Goal: Find specific page/section: Find specific page/section

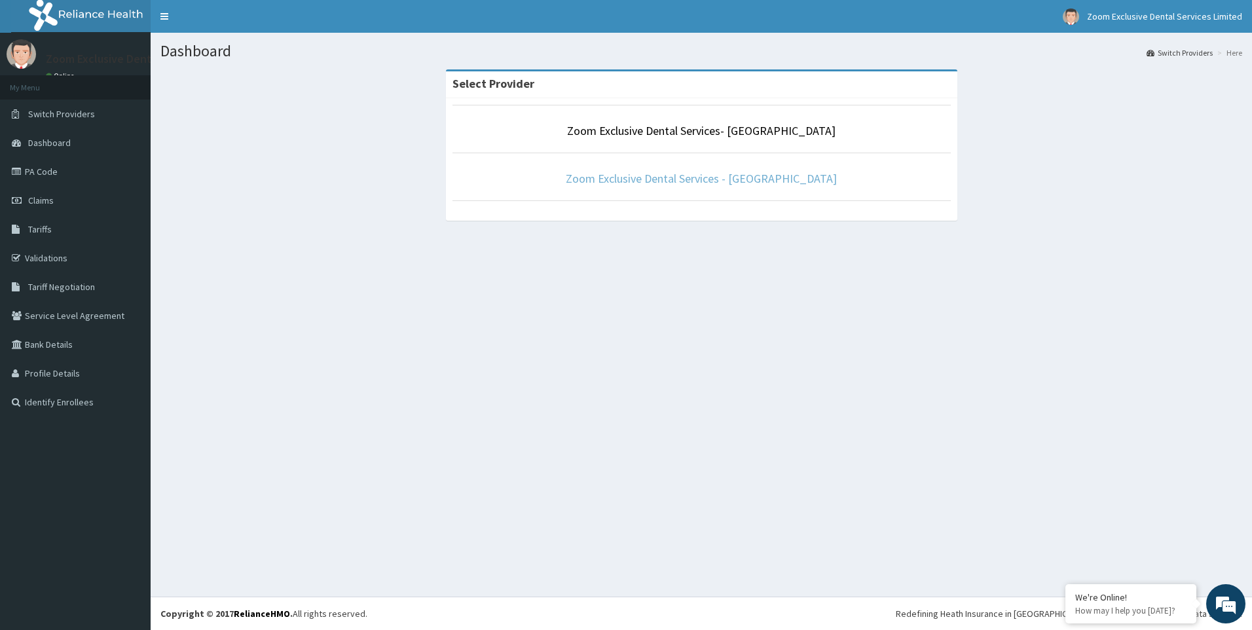
click at [674, 179] on link "Zoom Exclusive Dental Services - [GEOGRAPHIC_DATA]" at bounding box center [701, 178] width 271 height 15
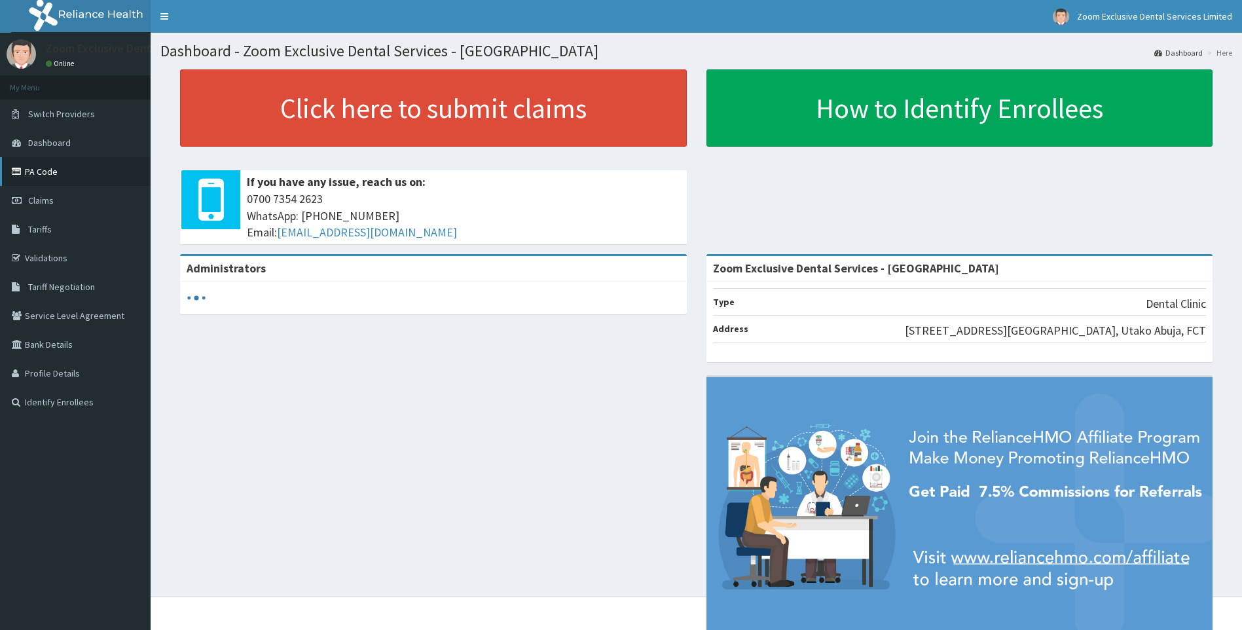
click at [107, 179] on link "PA Code" at bounding box center [75, 171] width 151 height 29
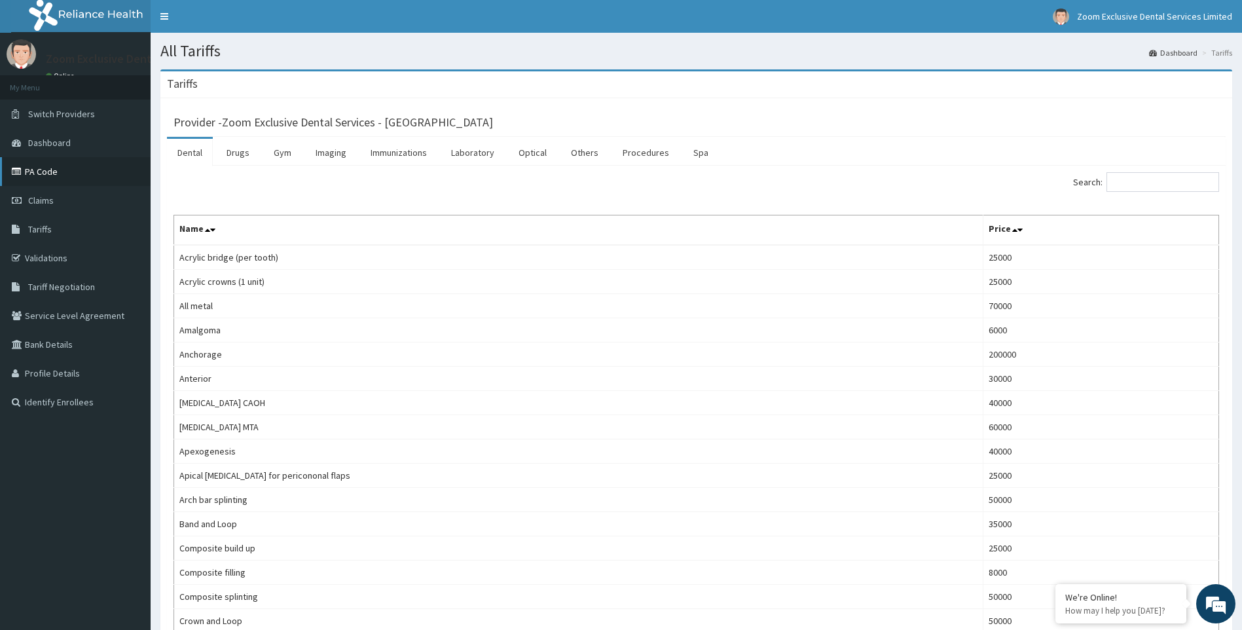
click at [92, 170] on link "PA Code" at bounding box center [75, 171] width 151 height 29
